Goal: Task Accomplishment & Management: Manage account settings

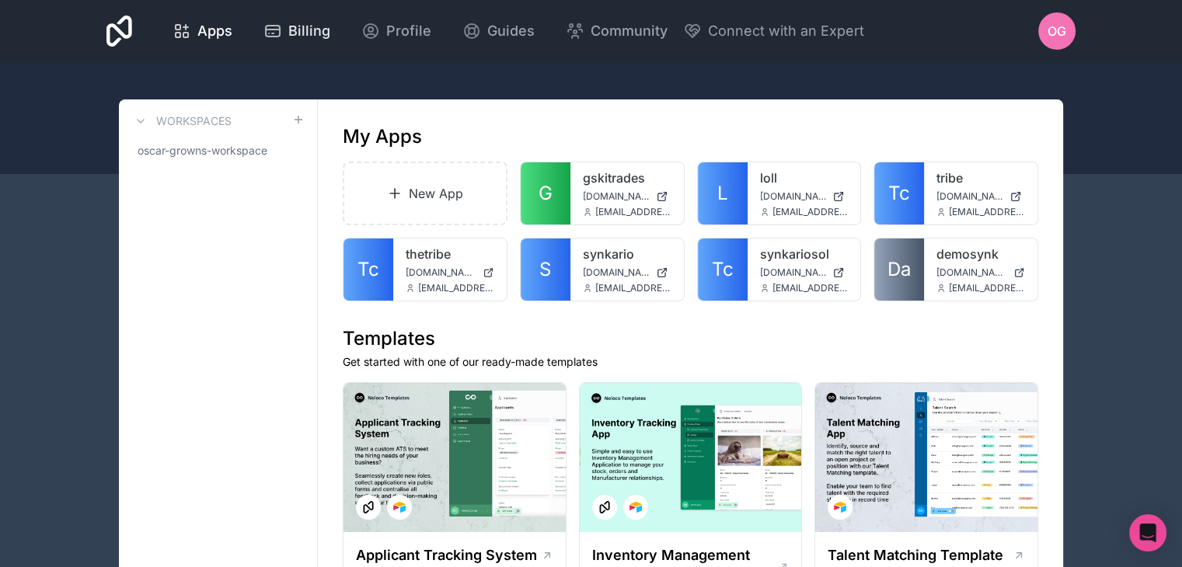
click at [276, 20] on div "Billing" at bounding box center [296, 31] width 67 height 22
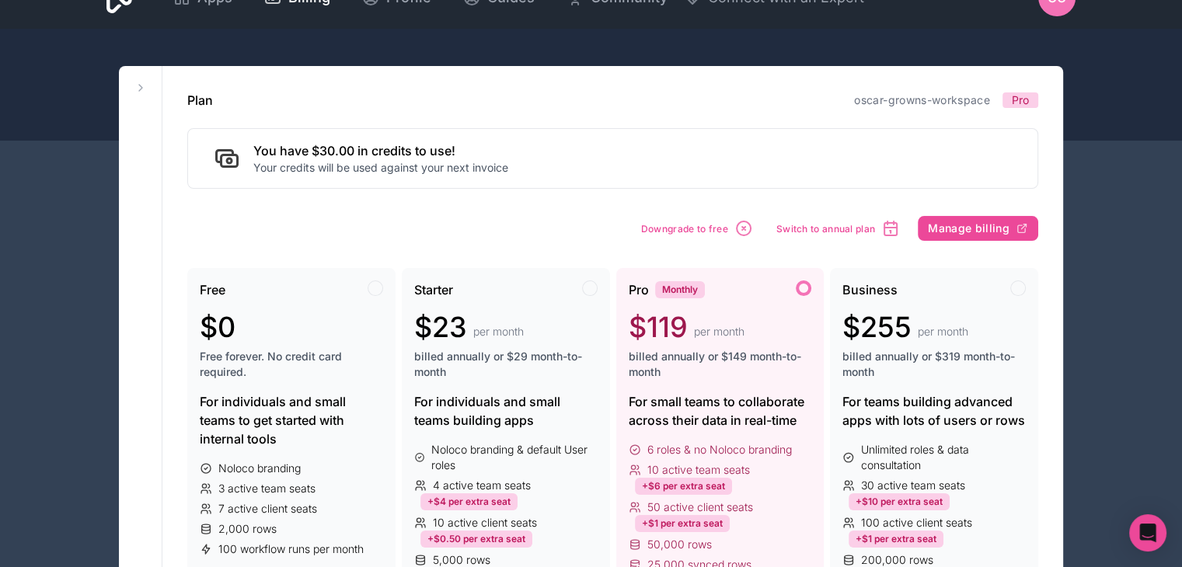
scroll to position [34, 0]
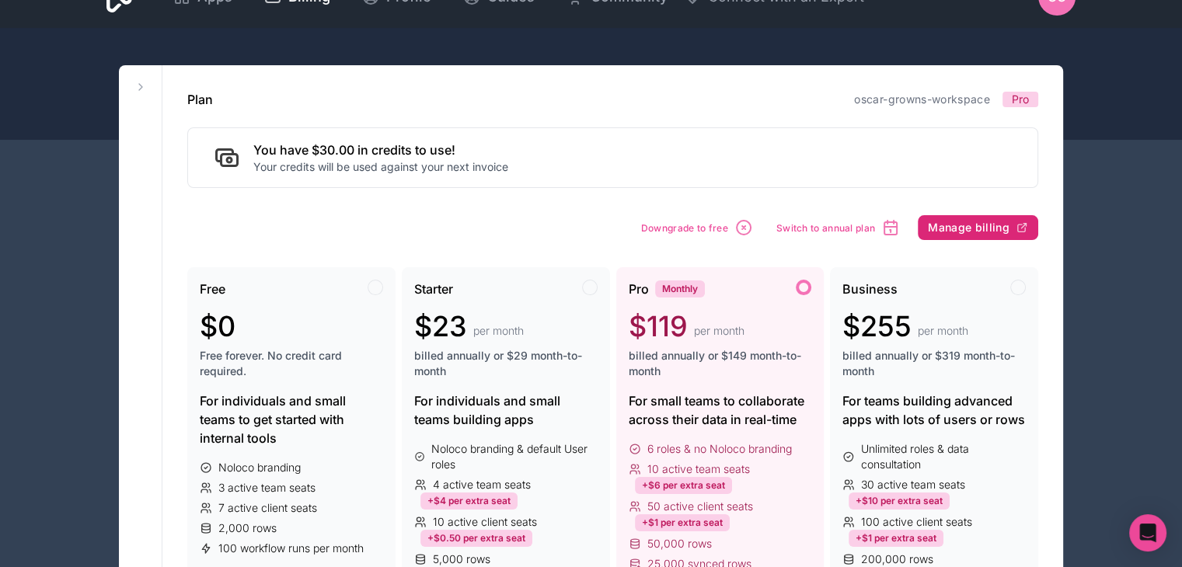
click at [966, 228] on span "Manage billing" at bounding box center [969, 228] width 82 height 14
